Goal: Transaction & Acquisition: Obtain resource

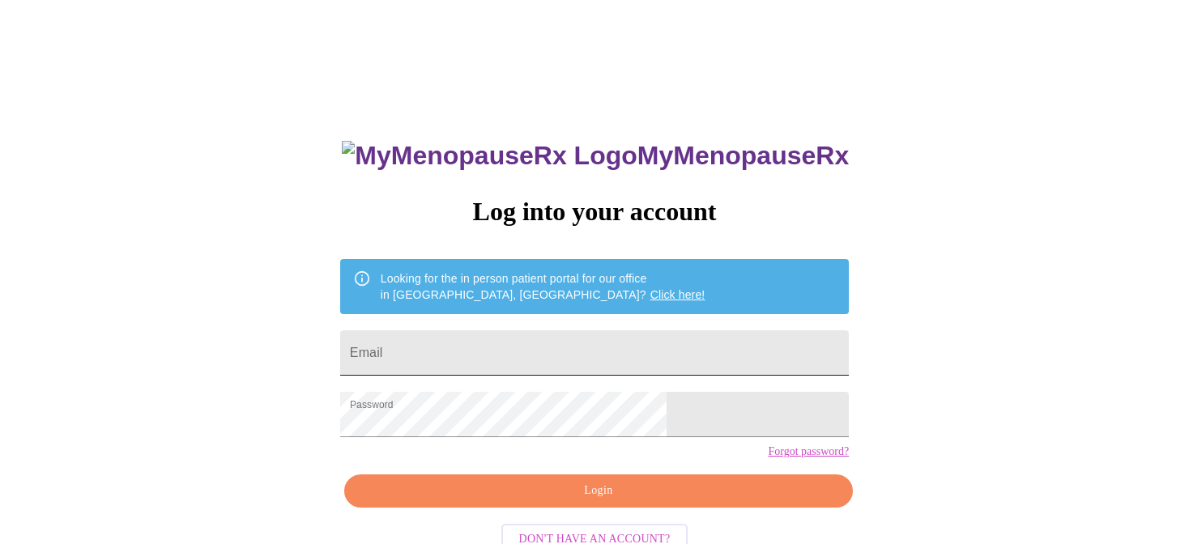
click at [505, 354] on input "Email" at bounding box center [594, 353] width 509 height 45
type input "[EMAIL_ADDRESS][DOMAIN_NAME]"
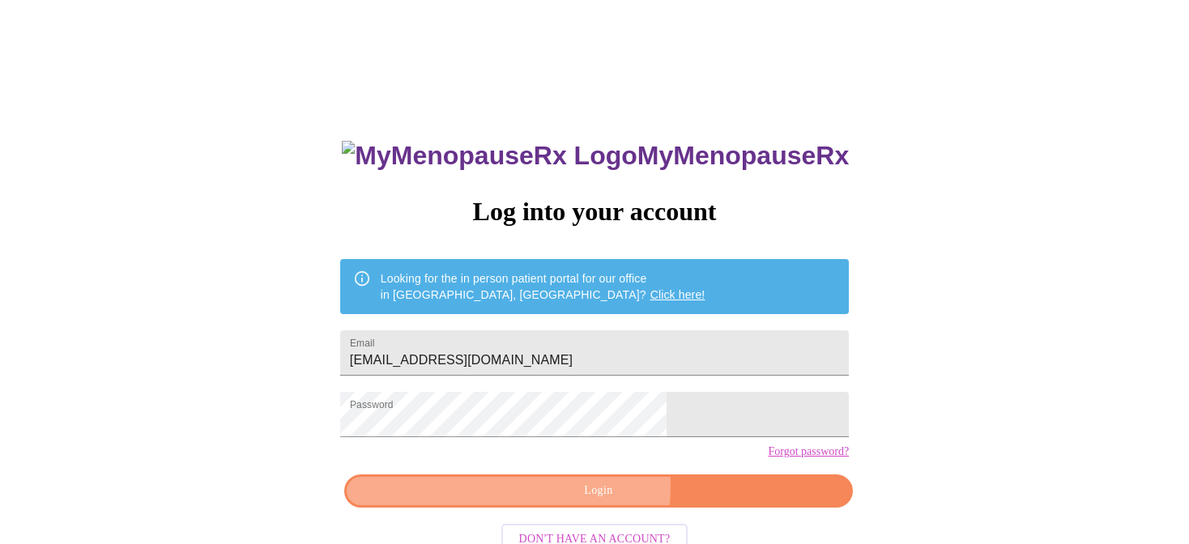
click at [529, 502] on span "Login" at bounding box center [599, 491] width 472 height 20
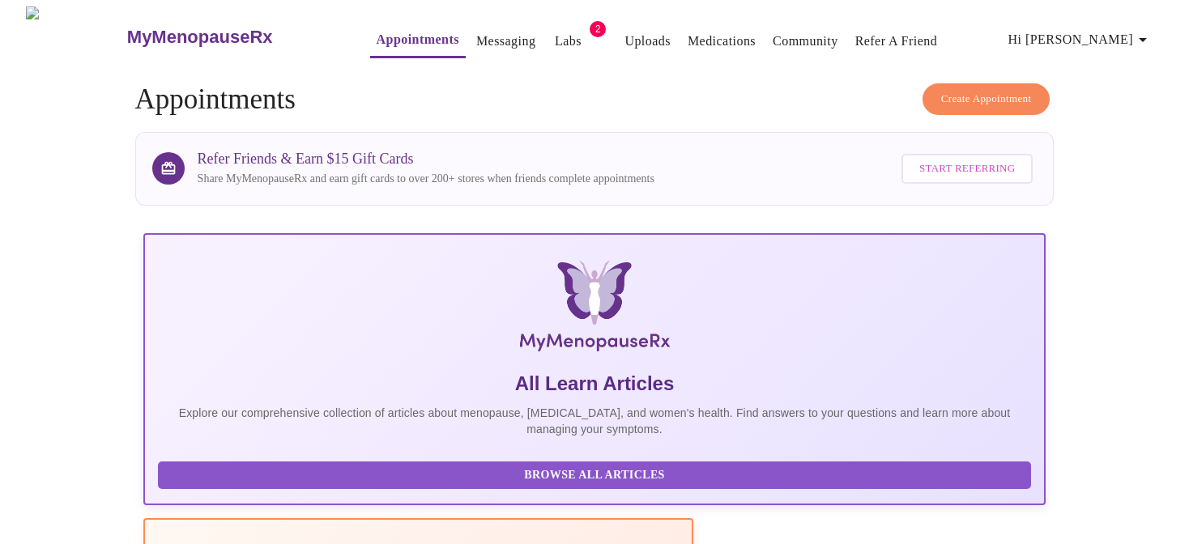
click at [555, 33] on link "Labs" at bounding box center [568, 41] width 27 height 23
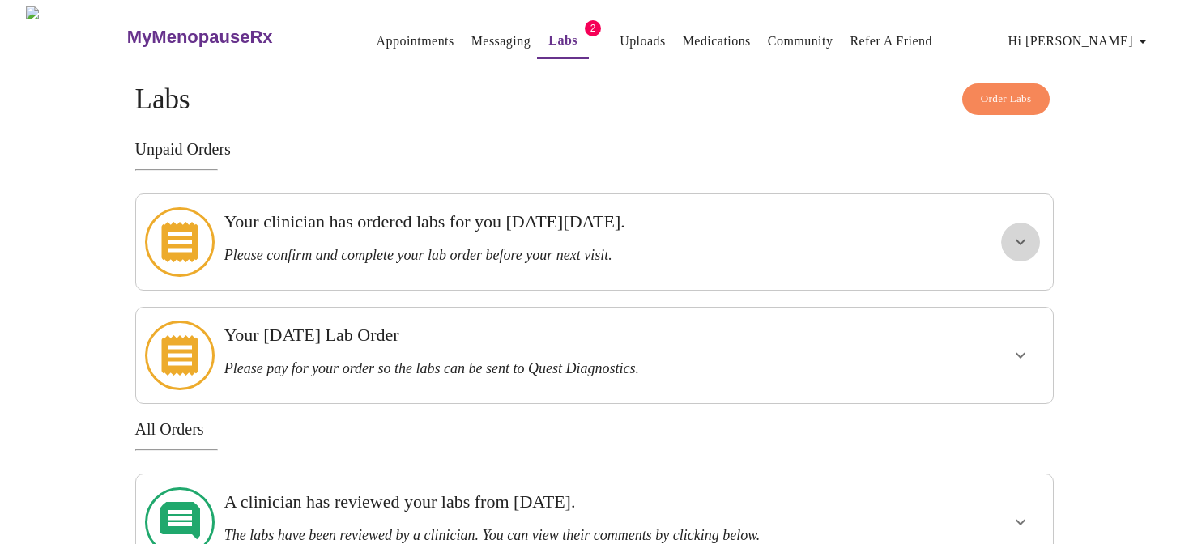
click at [1032, 230] on button "show more" at bounding box center [1020, 242] width 39 height 39
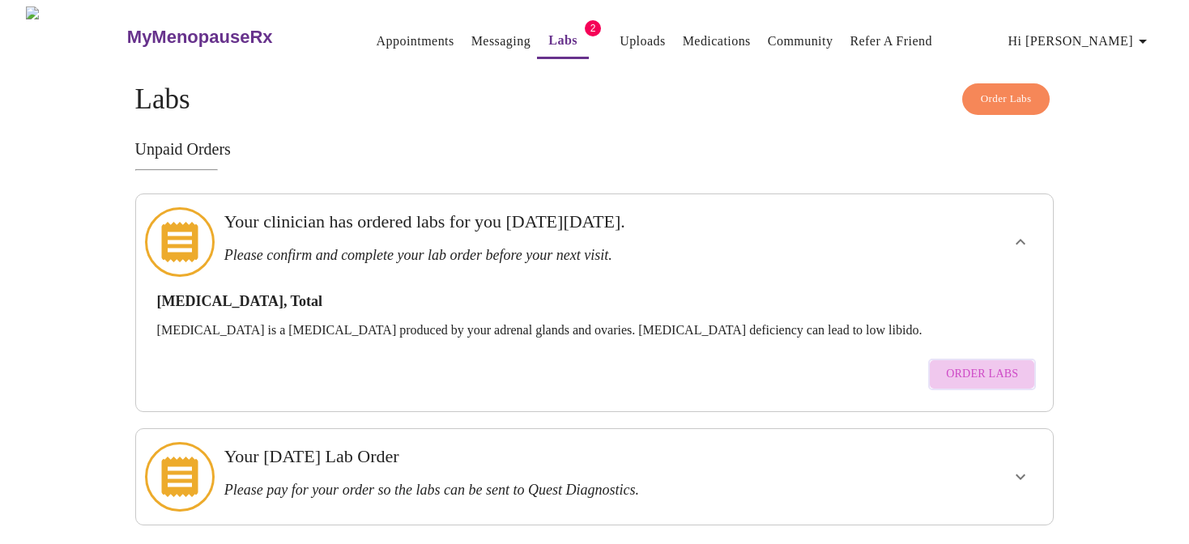
click at [993, 365] on span "Order Labs" at bounding box center [982, 375] width 72 height 20
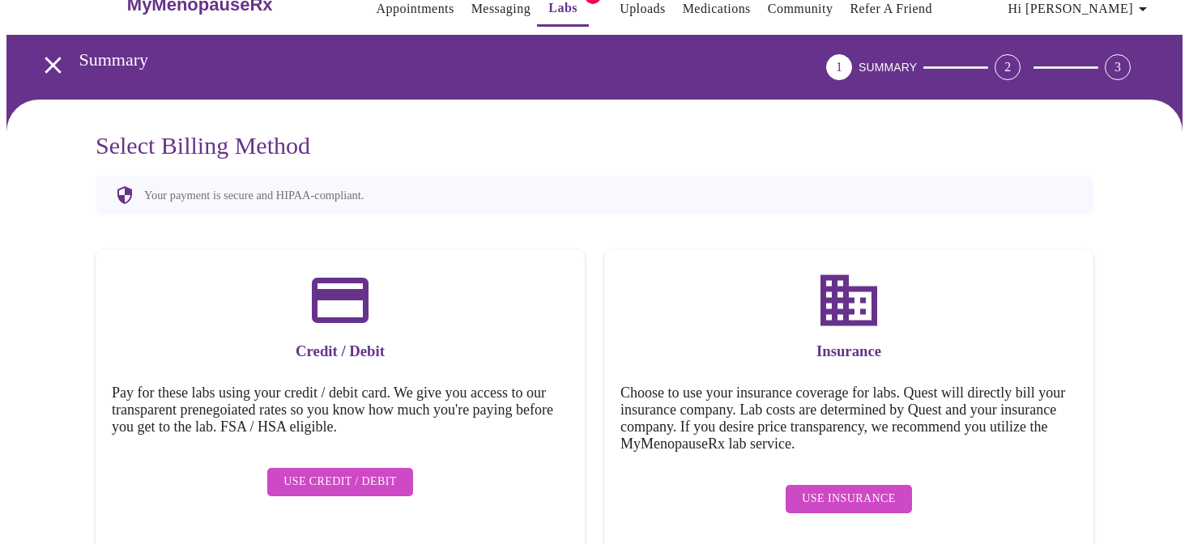
scroll to position [48, 0]
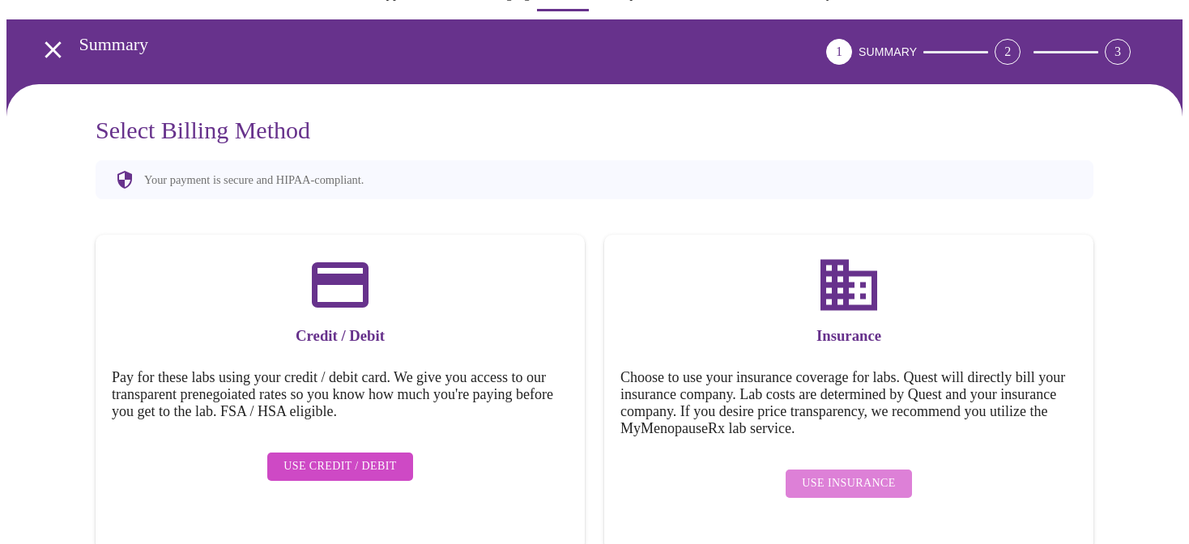
click at [855, 474] on span "Use Insurance" at bounding box center [848, 484] width 93 height 20
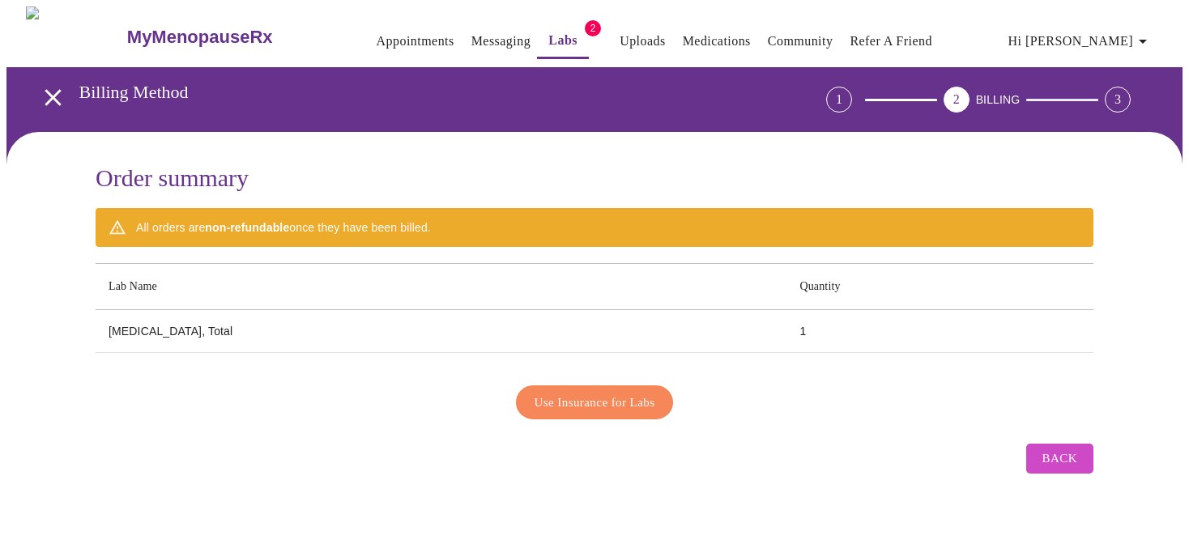
scroll to position [0, 0]
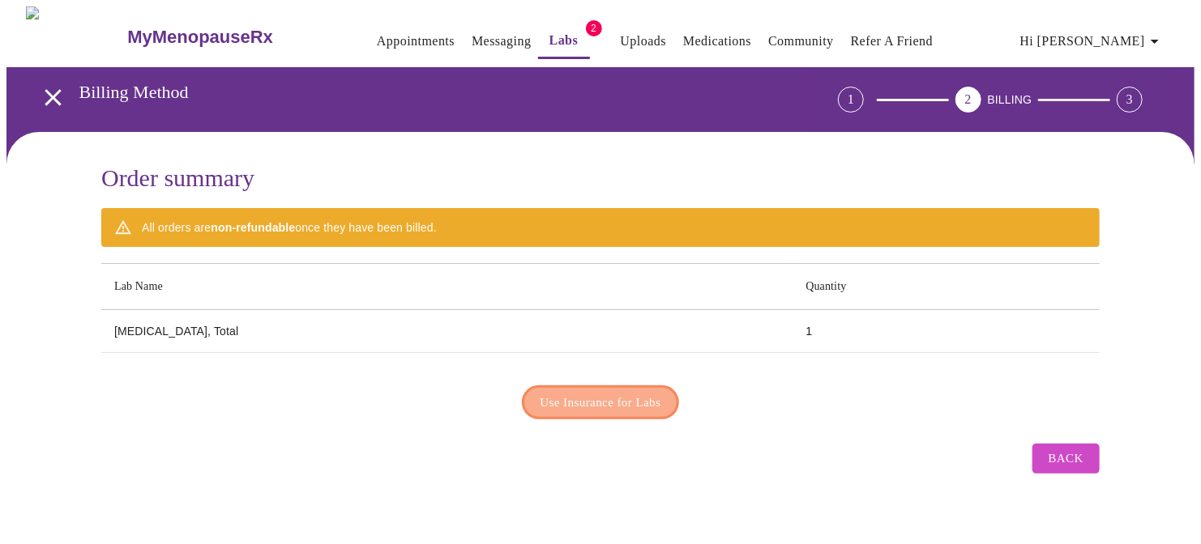
click at [609, 393] on span "Use Insurance for Labs" at bounding box center [600, 402] width 121 height 21
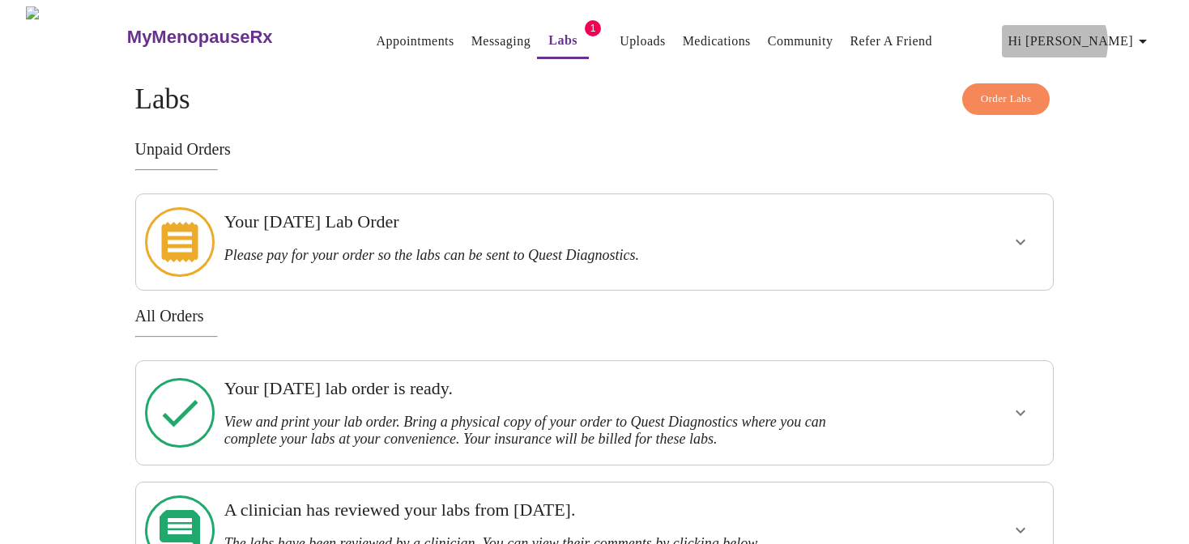
click at [1111, 36] on span "Hi [PERSON_NAME]" at bounding box center [1081, 41] width 144 height 23
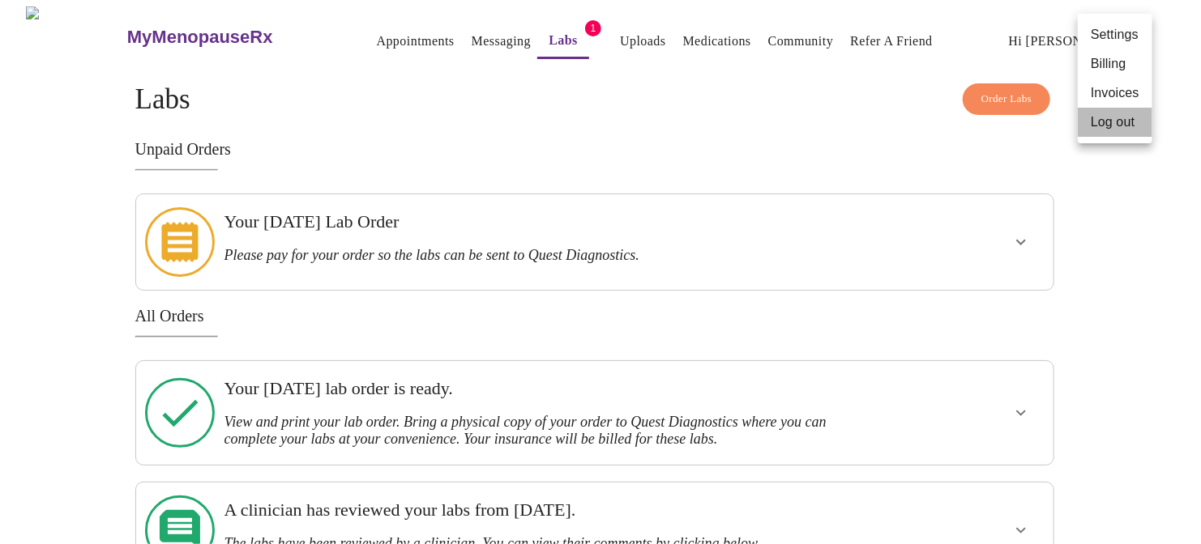
click at [1102, 124] on li "Log out" at bounding box center [1115, 122] width 75 height 29
